Goal: Information Seeking & Learning: Learn about a topic

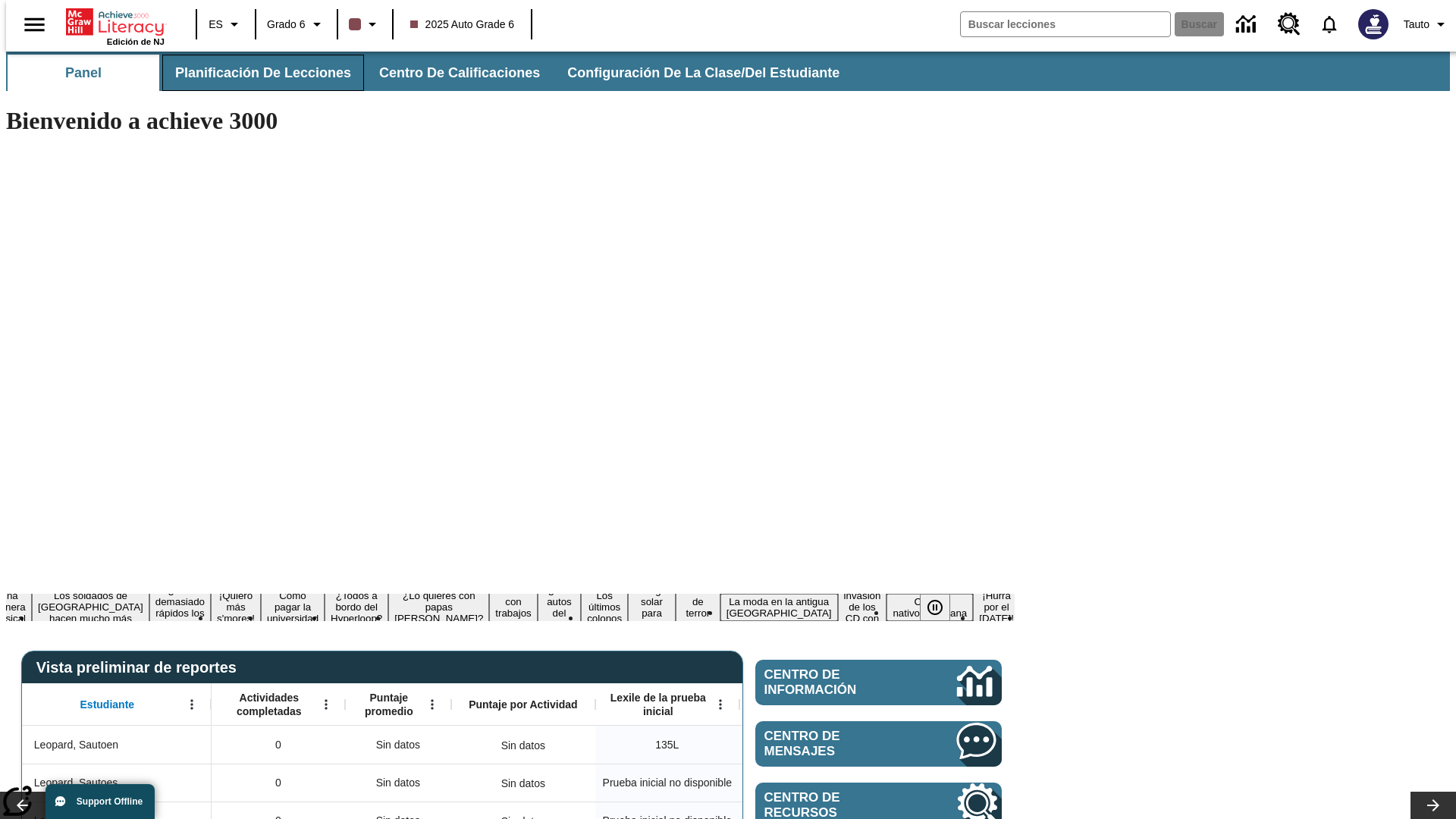
click at [254, 73] on span "Planificación de lecciones" at bounding box center [263, 73] width 176 height 18
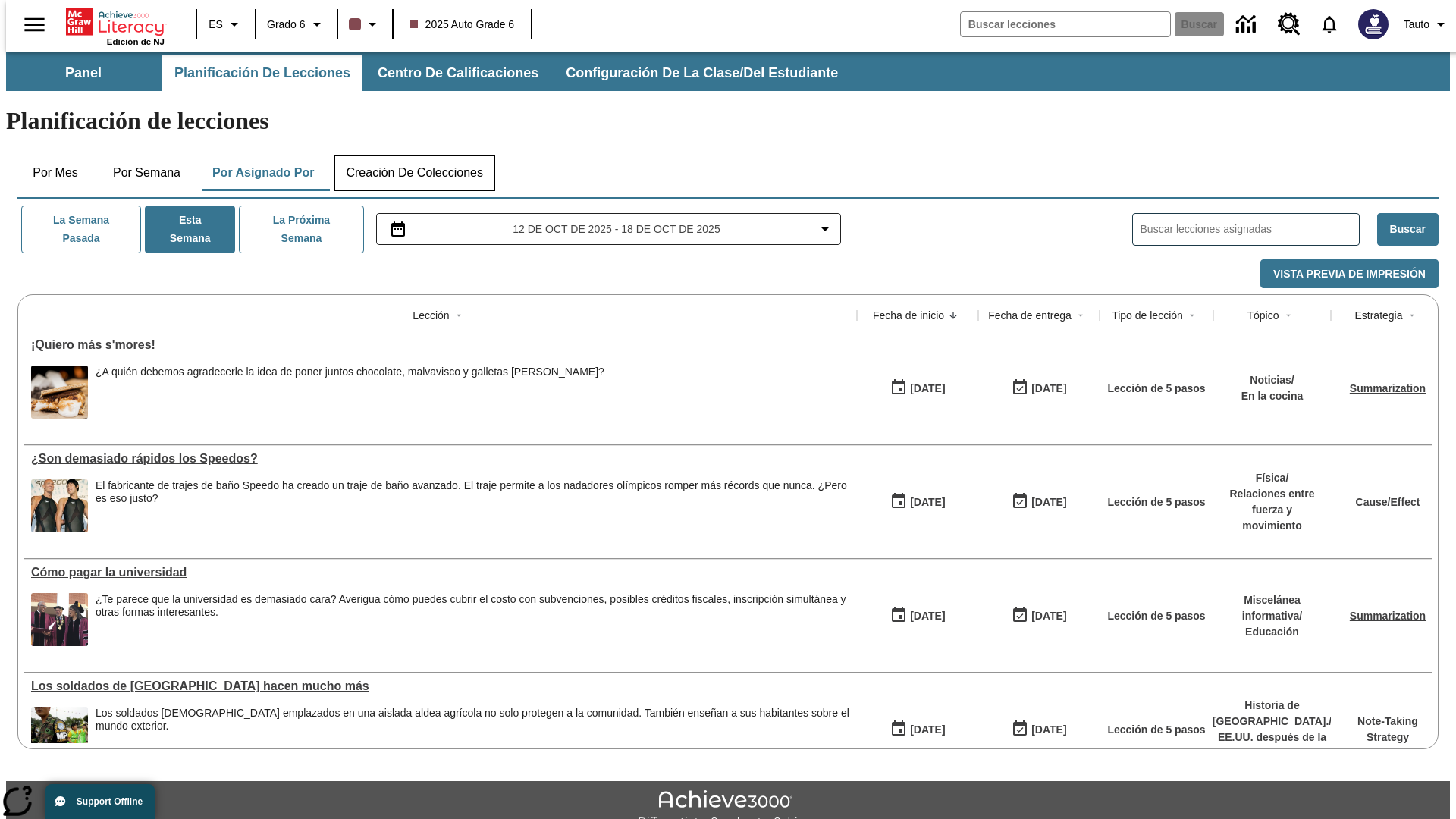
click at [414, 154] on button "Creación de colecciones" at bounding box center [415, 172] width 161 height 36
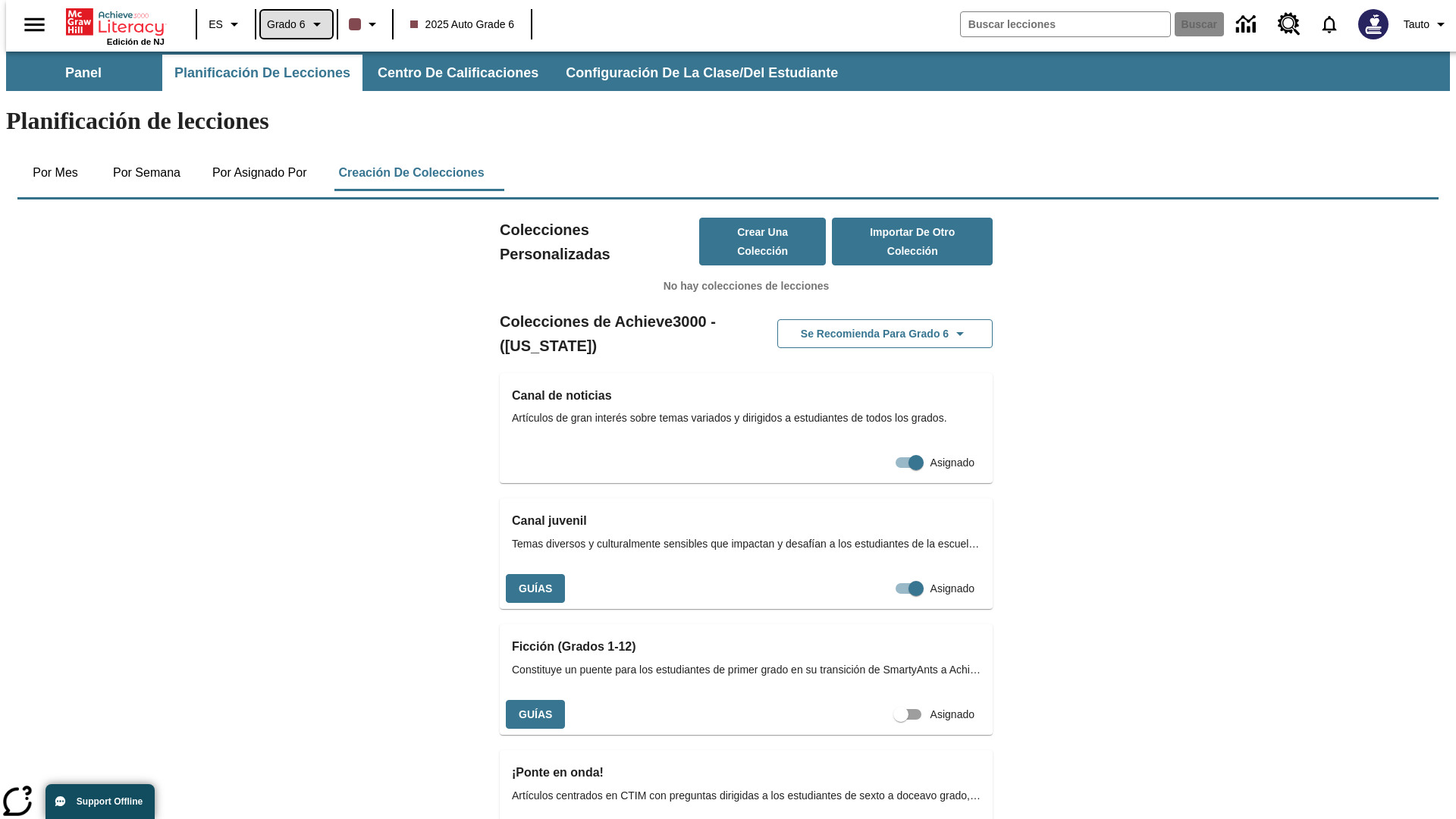
click at [291, 25] on span "Grado 6" at bounding box center [287, 25] width 39 height 16
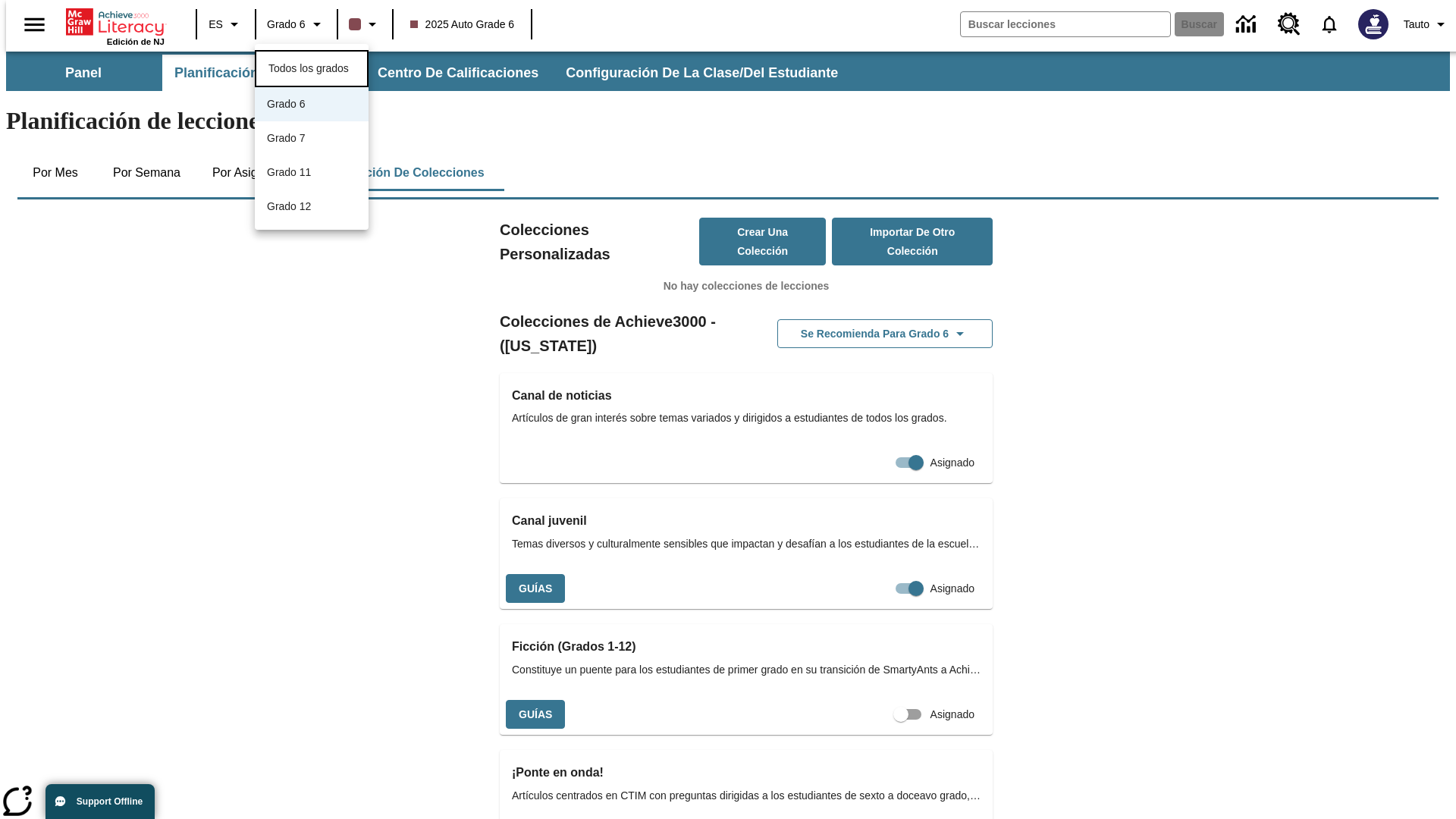
click at [312, 67] on span "Todos los grados" at bounding box center [309, 68] width 81 height 12
